Goal: Information Seeking & Learning: Compare options

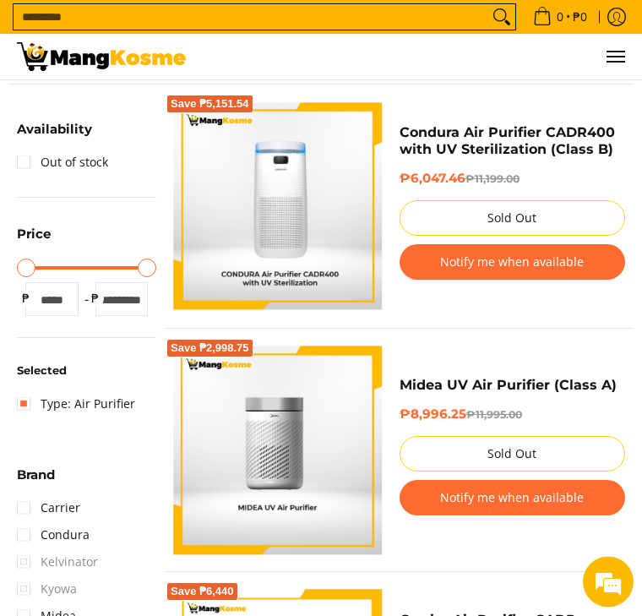
scroll to position [213, 0]
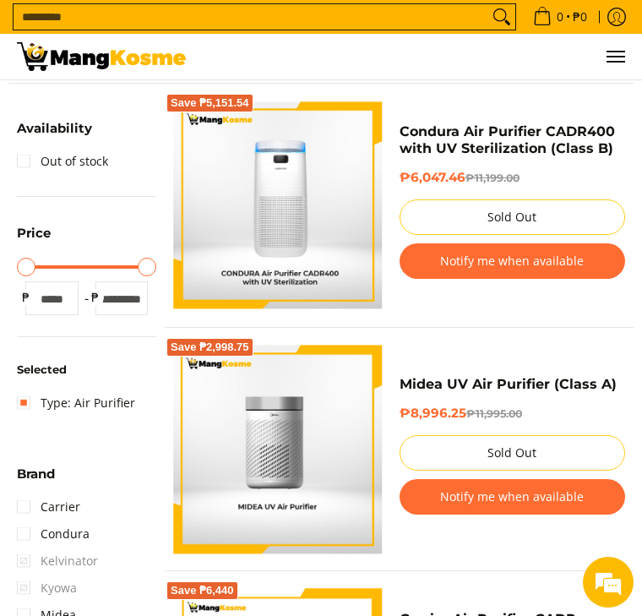
click at [102, 615] on li "Midea" at bounding box center [86, 614] width 139 height 27
click at [23, 527] on link "Condura" at bounding box center [53, 533] width 73 height 27
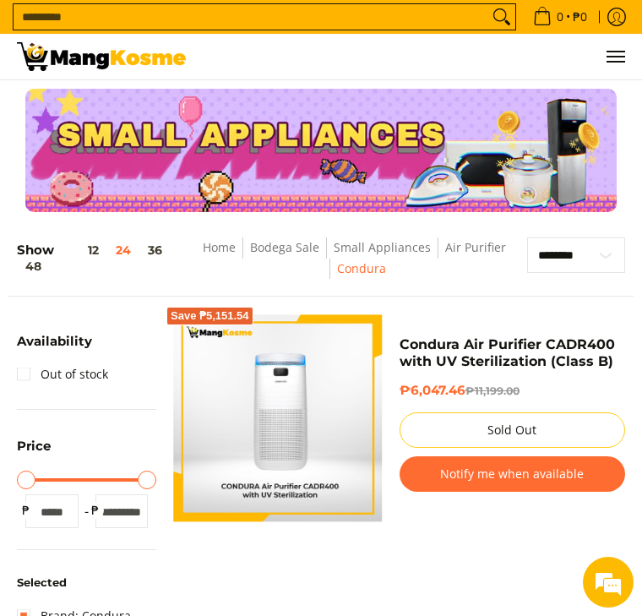
click at [382, 253] on link "Small Appliances" at bounding box center [382, 247] width 97 height 16
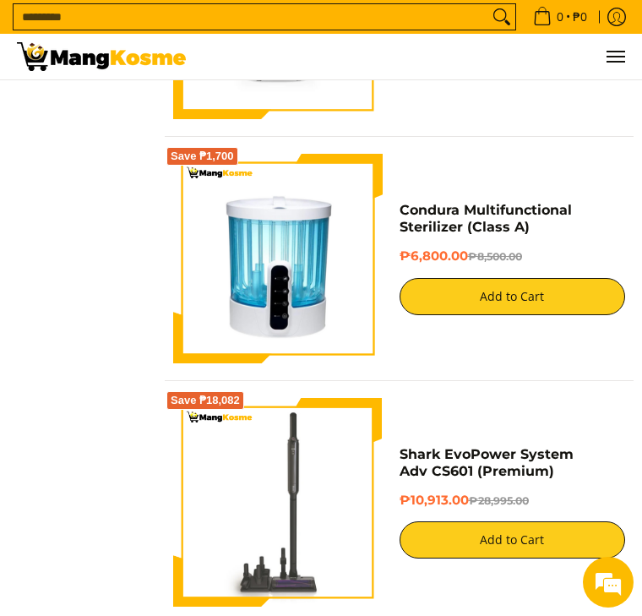
scroll to position [1371, 0]
click at [41, 23] on input "Search..." at bounding box center [251, 16] width 475 height 25
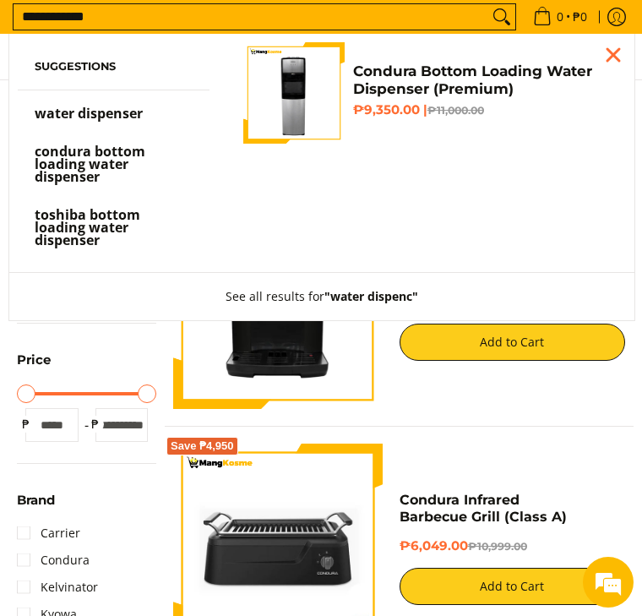
scroll to position [33, 0]
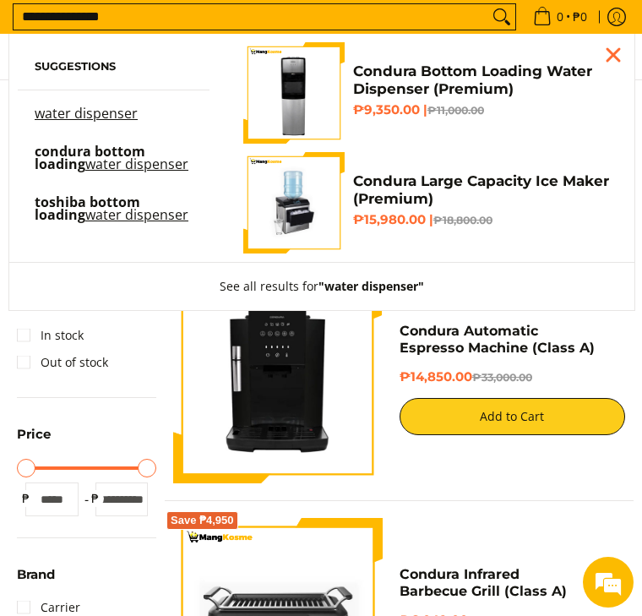
type input "**********"
click at [100, 122] on mark "water dispenser" at bounding box center [86, 113] width 103 height 19
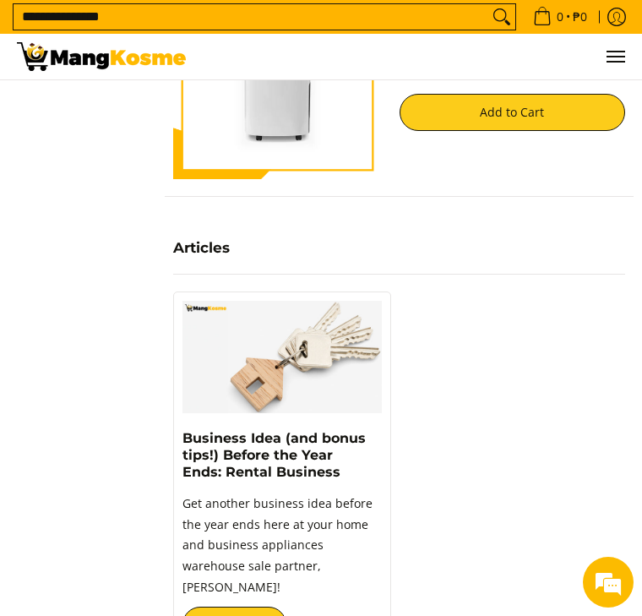
scroll to position [1976, 0]
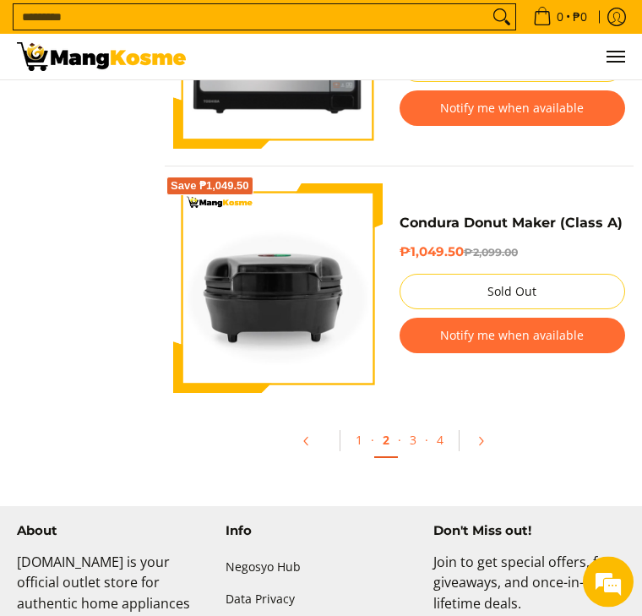
scroll to position [5728, 0]
click at [489, 437] on link "Pagination" at bounding box center [486, 441] width 41 height 29
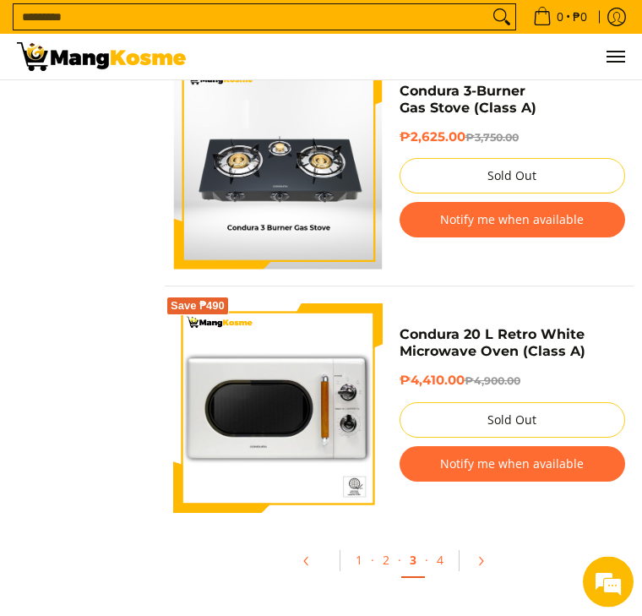
scroll to position [5610, 0]
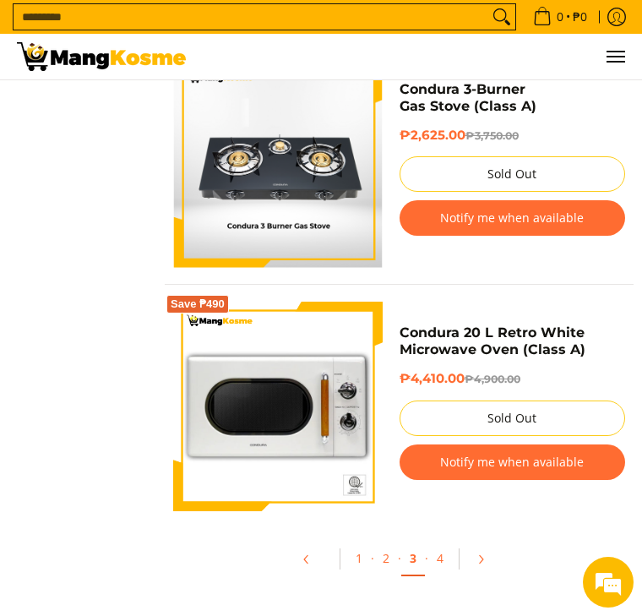
click at [486, 562] on icon "Pagination" at bounding box center [481, 559] width 12 height 12
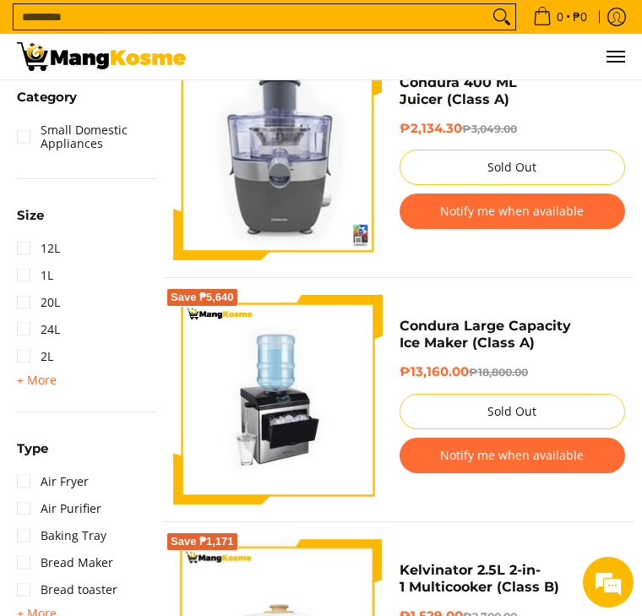
scroll to position [745, 0]
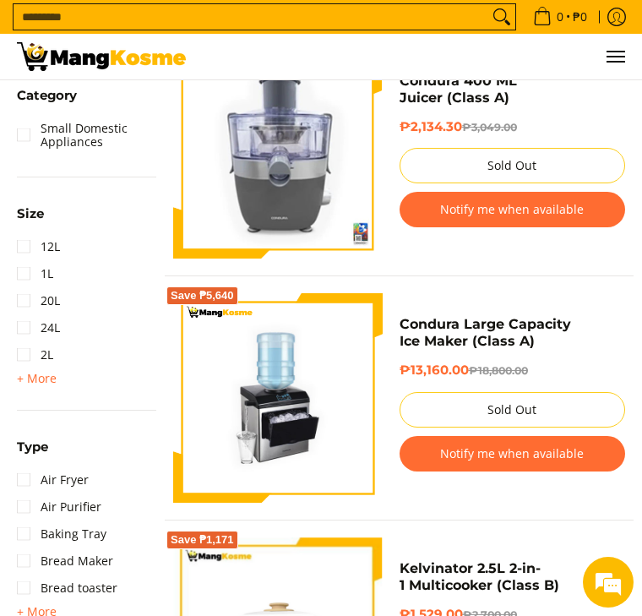
click at [298, 326] on img at bounding box center [277, 397] width 209 height 209
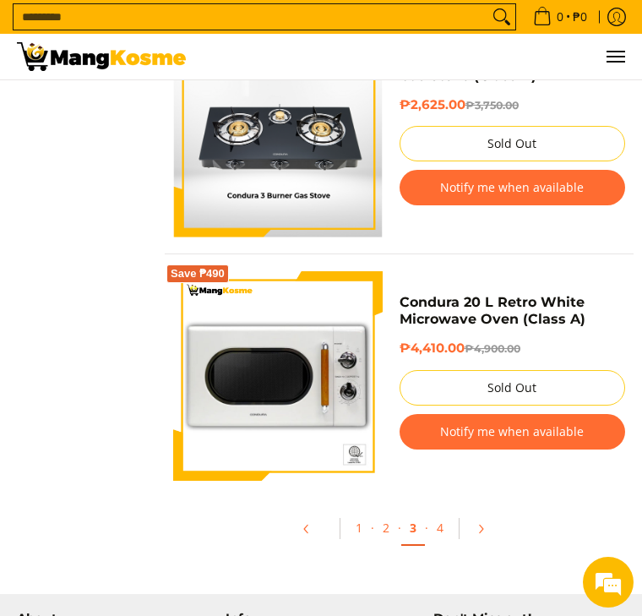
click at [484, 529] on icon "Pagination" at bounding box center [481, 529] width 12 height 12
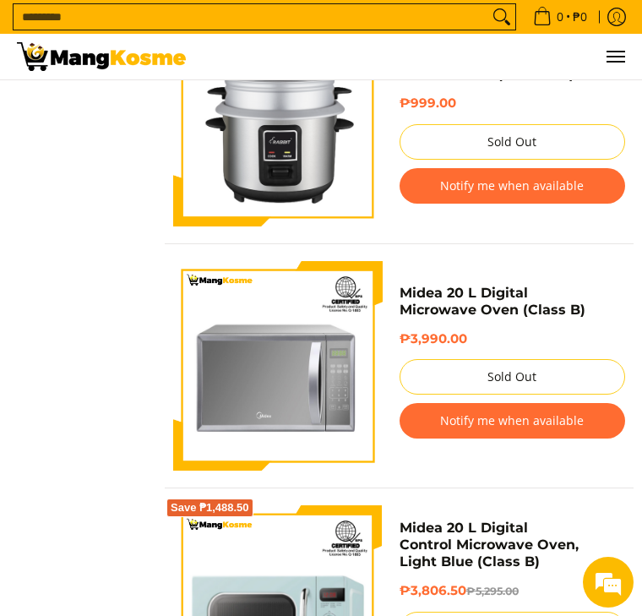
scroll to position [4172, 0]
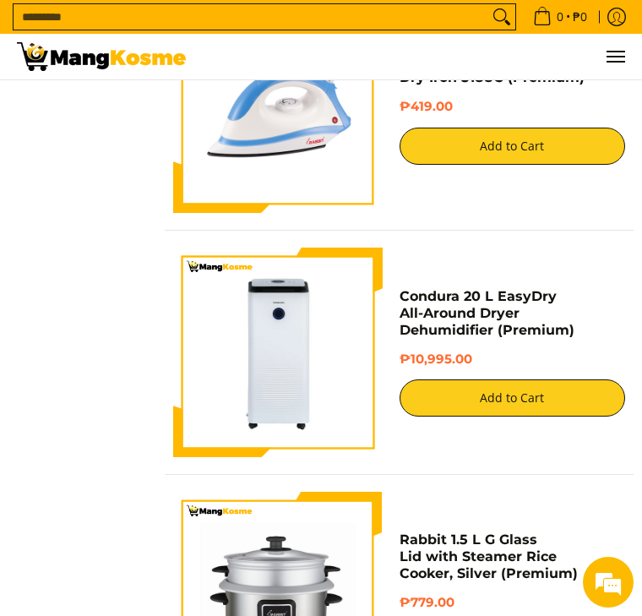
scroll to position [4685, 0]
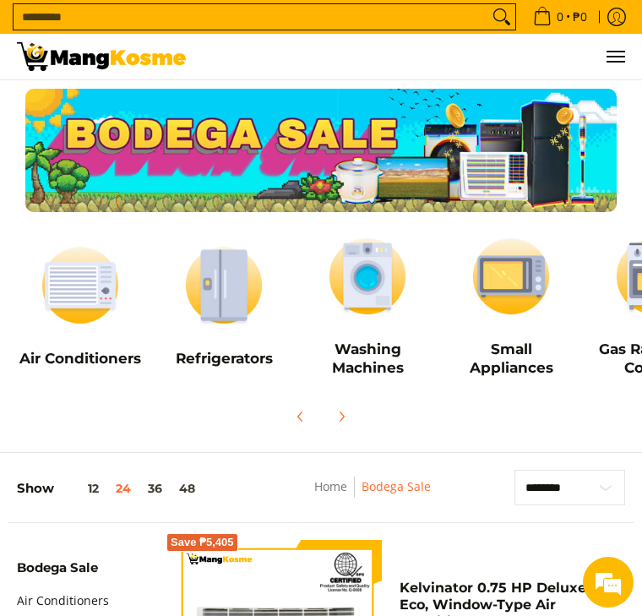
click at [226, 292] on img at bounding box center [223, 284] width 127 height 95
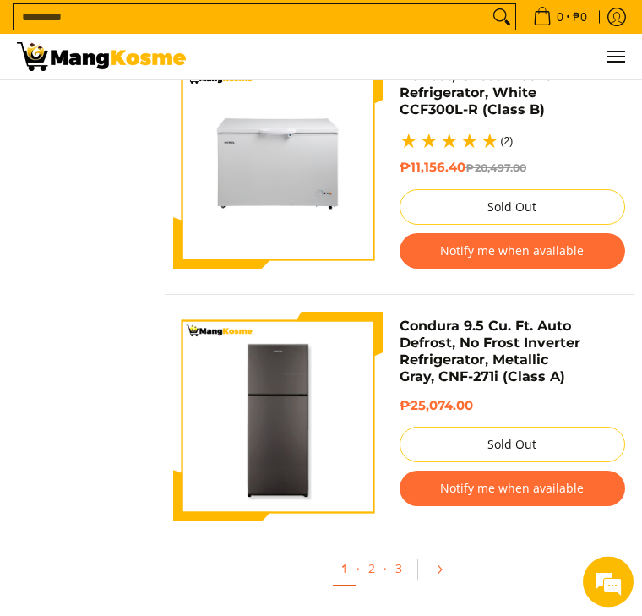
scroll to position [5379, 0]
click at [444, 568] on icon "Pagination" at bounding box center [439, 569] width 12 height 12
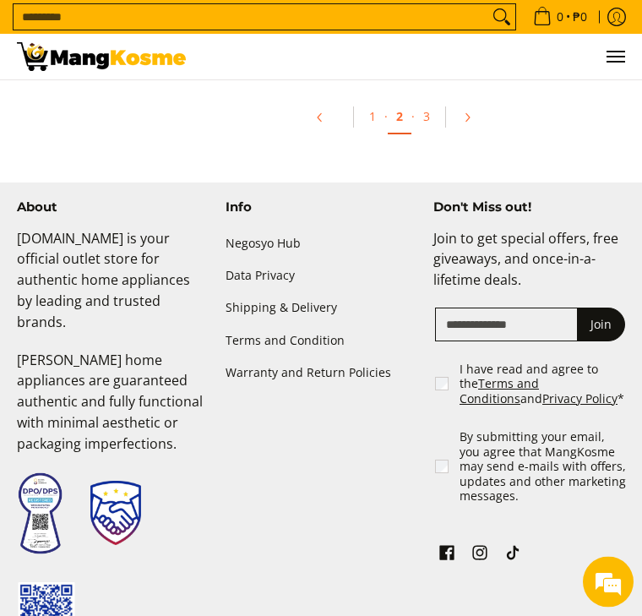
scroll to position [6058, 0]
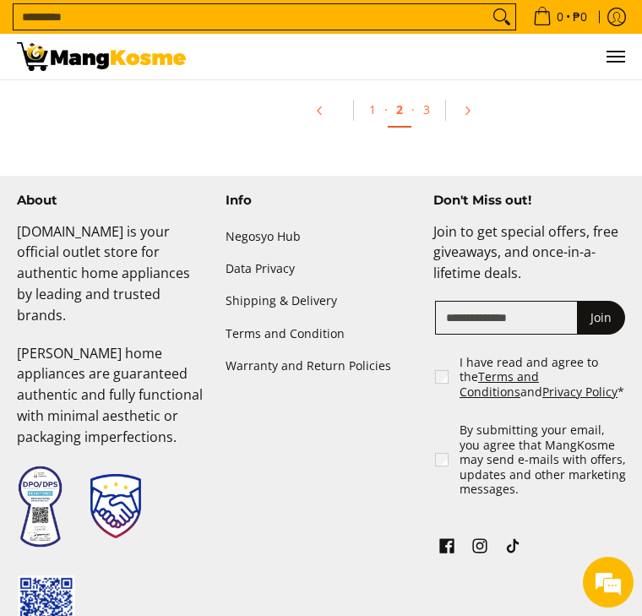
click at [467, 114] on icon "Pagination" at bounding box center [466, 110] width 3 height 8
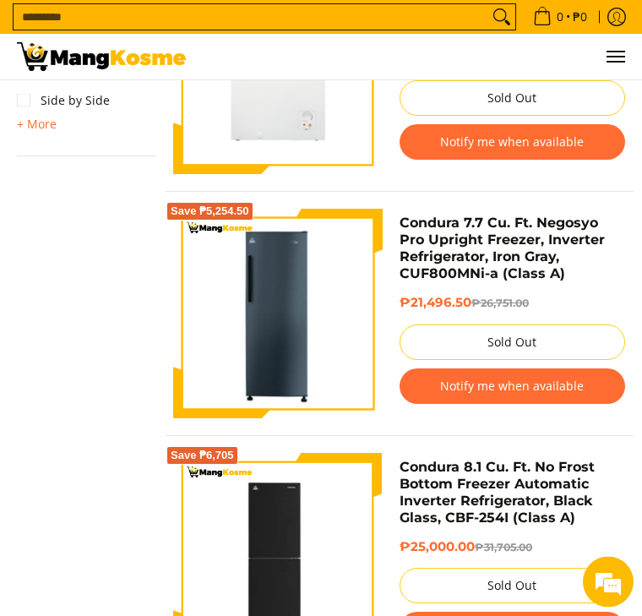
scroll to position [1293, 0]
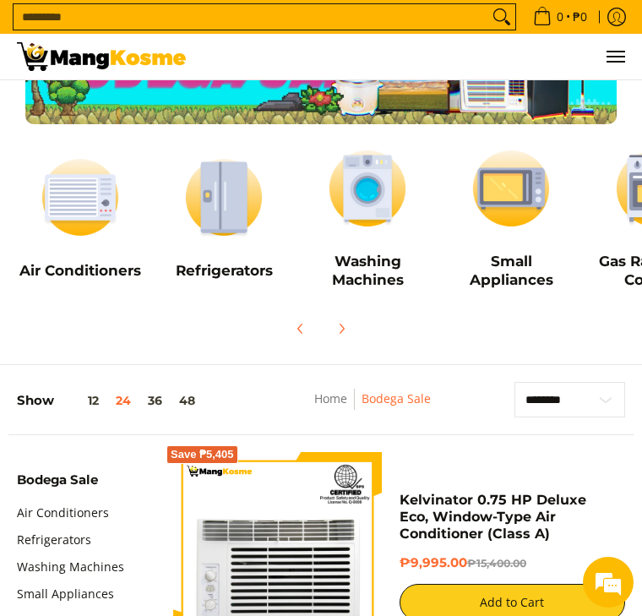
scroll to position [89, 0]
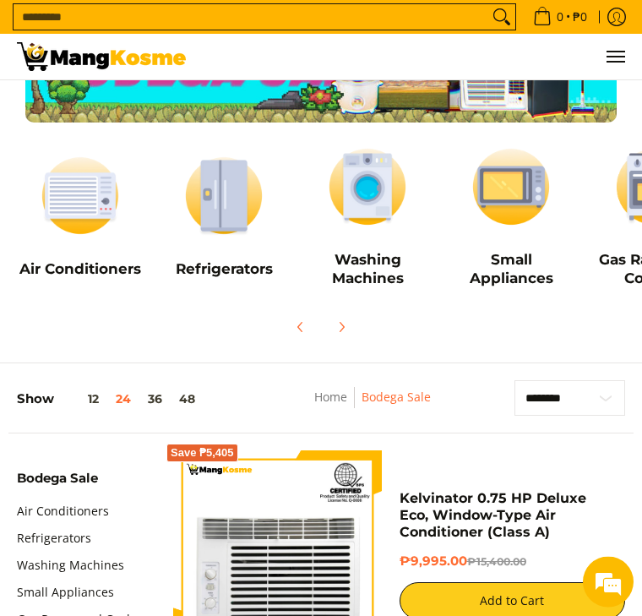
click at [188, 406] on button "48" at bounding box center [187, 400] width 33 height 14
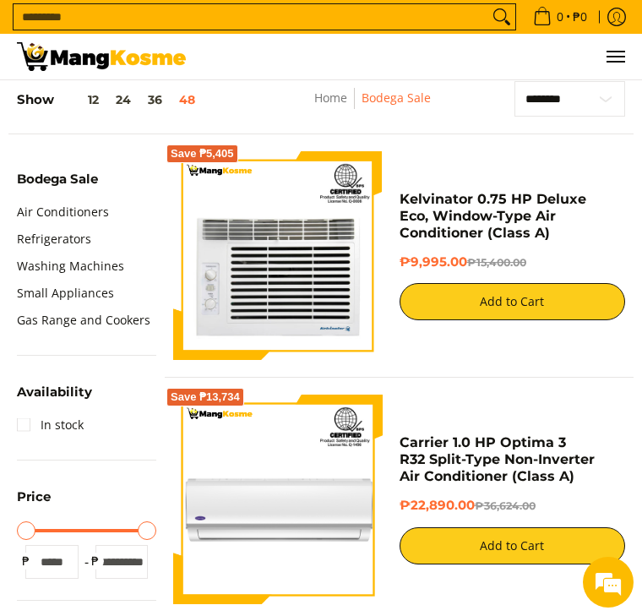
click at [46, 22] on input "Search..." at bounding box center [251, 16] width 475 height 25
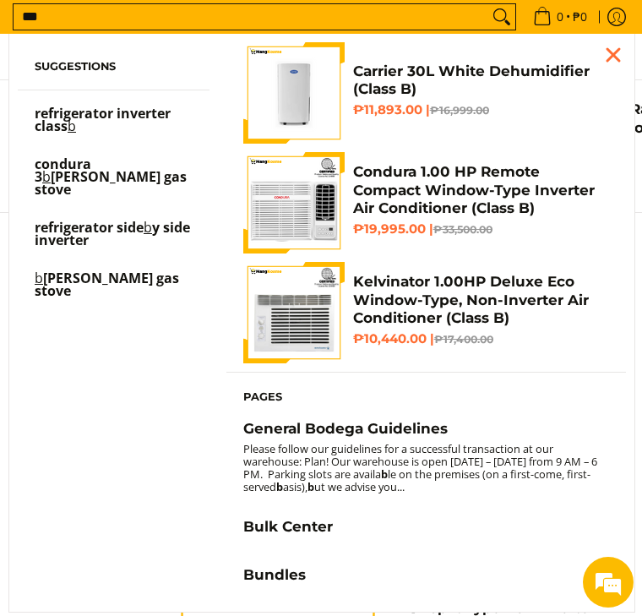
scroll to position [166, 0]
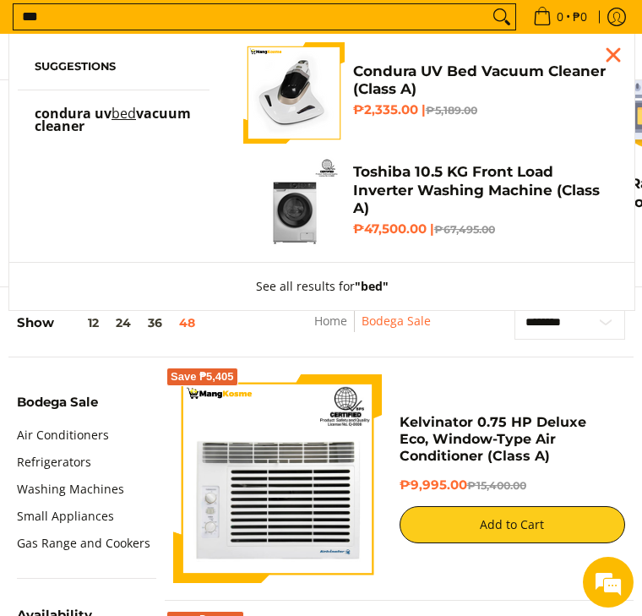
type input "***"
click at [327, 285] on button "See all results for "bed"" at bounding box center [322, 286] width 166 height 47
